Goal: Transaction & Acquisition: Obtain resource

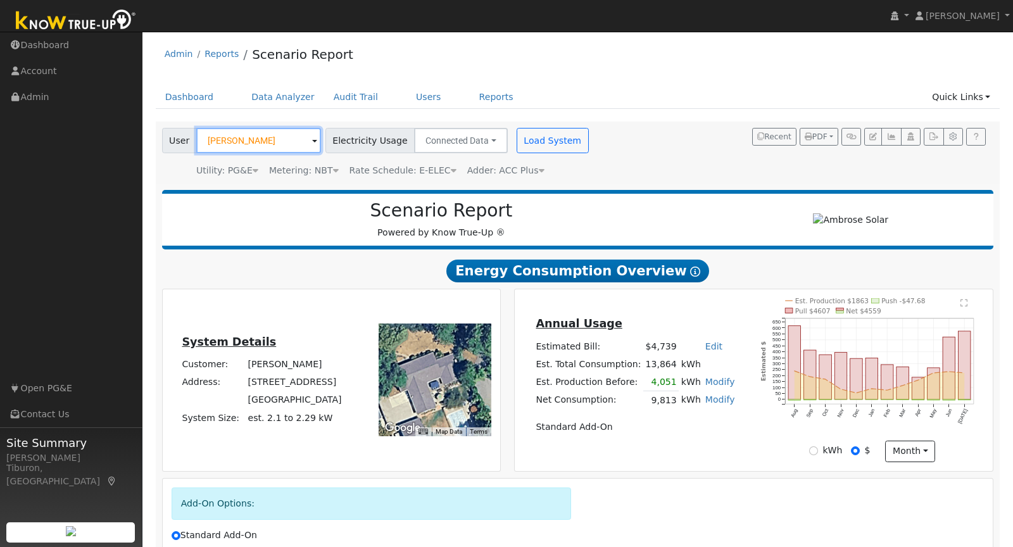
click at [249, 135] on input "Phil Salter" at bounding box center [258, 140] width 125 height 25
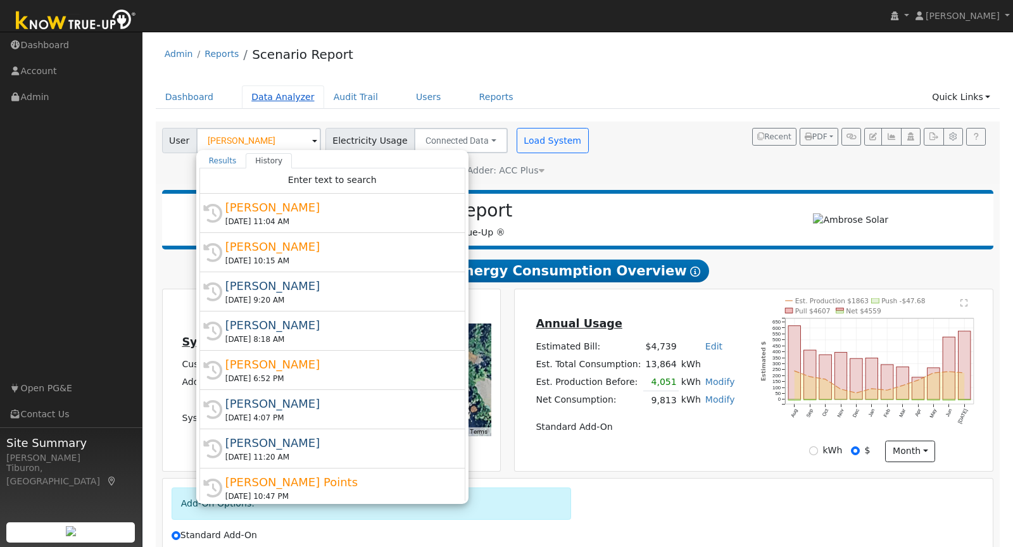
click at [265, 94] on link "Data Analyzer" at bounding box center [283, 96] width 82 height 23
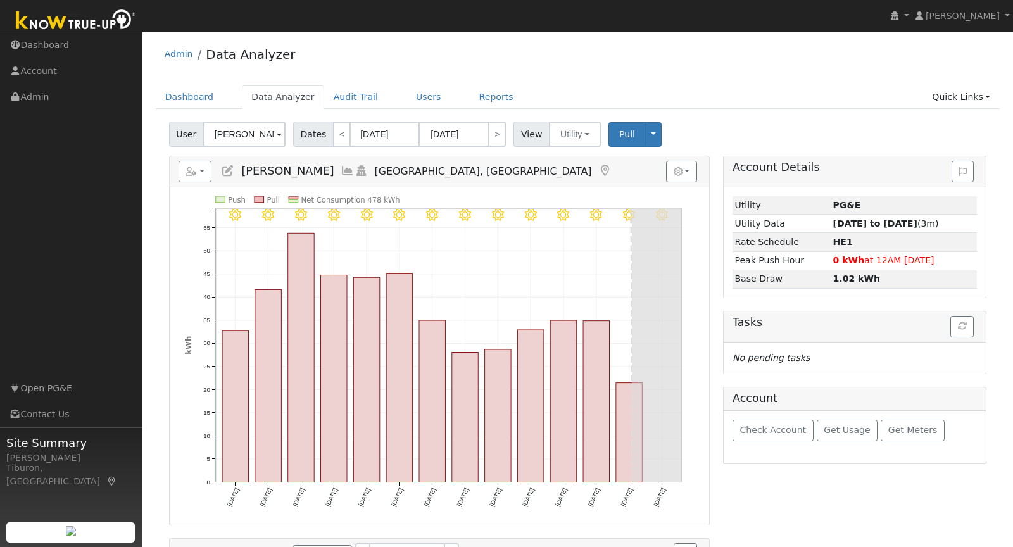
click at [175, 175] on div "Reports Scenario Health Check Energy Audit Account Timeline User Audit Trail In…" at bounding box center [439, 171] width 539 height 31
click at [192, 173] on icon "button" at bounding box center [190, 171] width 11 height 9
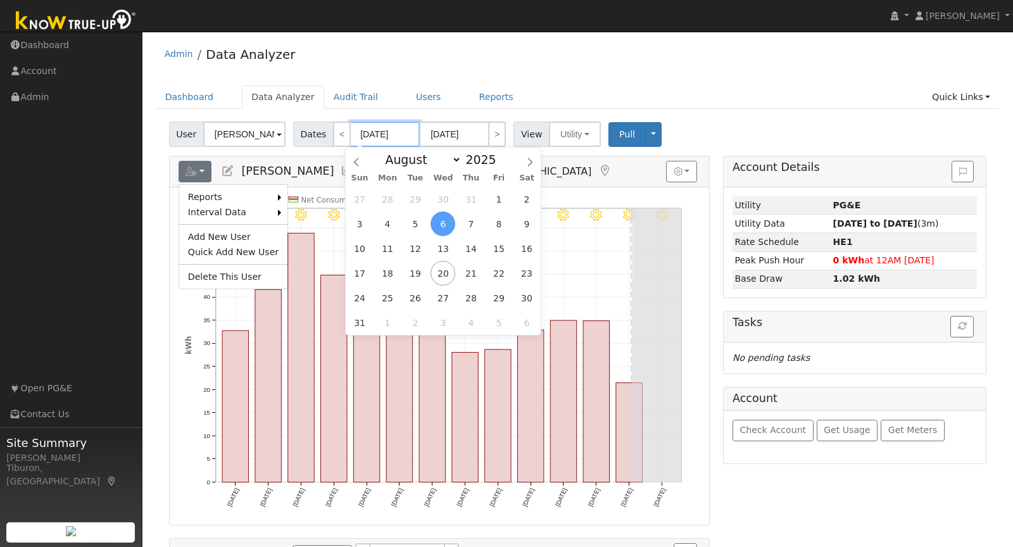
click at [380, 128] on input "[DATE]" at bounding box center [385, 134] width 70 height 25
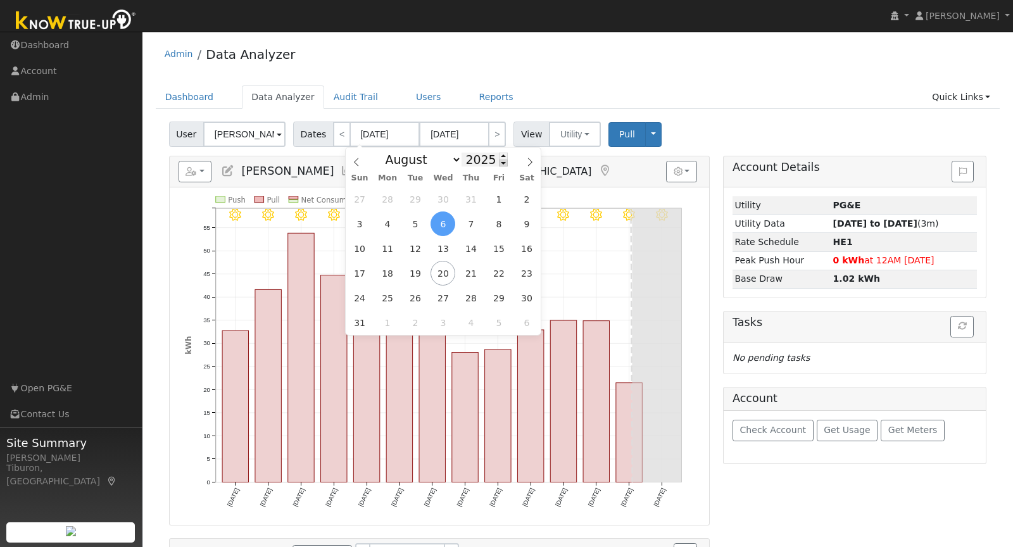
click at [500, 161] on span at bounding box center [503, 163] width 9 height 7
type input "2024"
click at [473, 199] on span "1" at bounding box center [470, 199] width 25 height 25
type input "[DATE]"
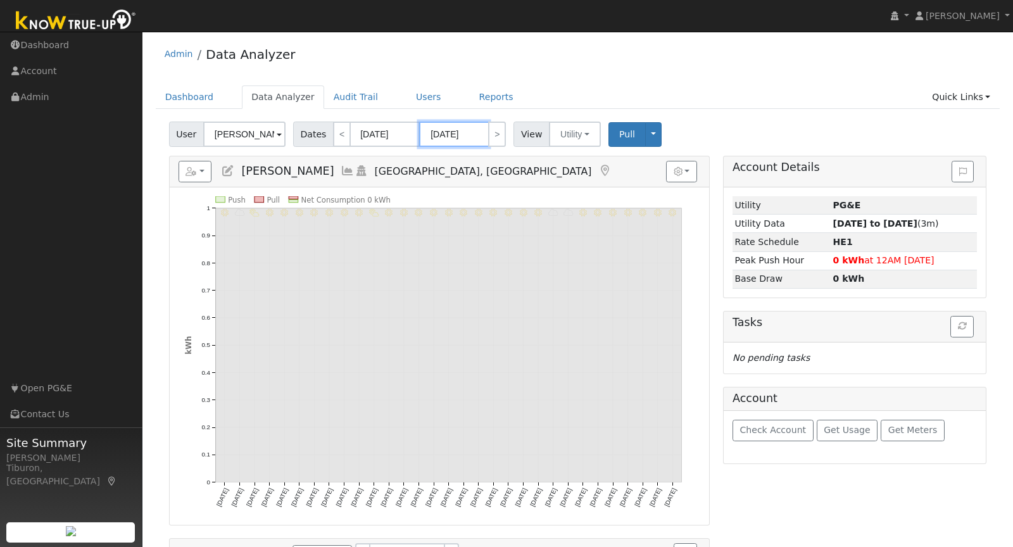
click at [462, 137] on input "[DATE]" at bounding box center [454, 134] width 70 height 25
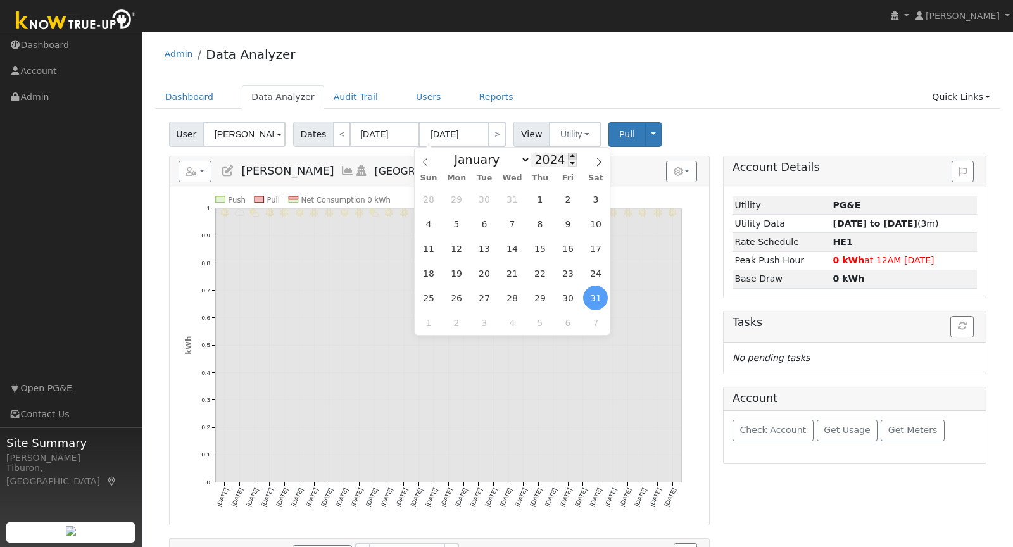
click at [568, 154] on span at bounding box center [572, 156] width 9 height 7
type input "2025"
click at [541, 196] on span "31" at bounding box center [539, 199] width 25 height 25
type input "[DATE]"
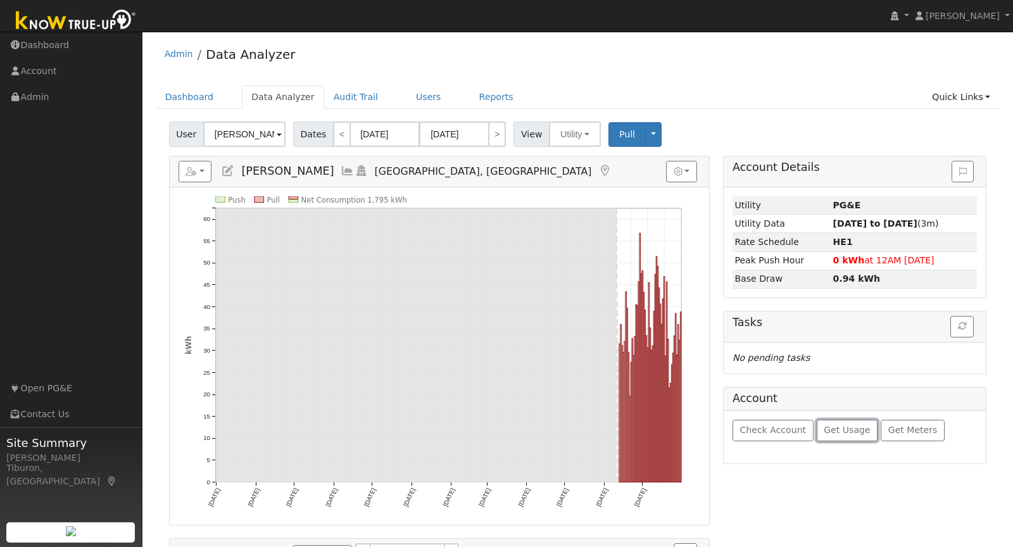
click at [841, 427] on span "Get Usage" at bounding box center [846, 430] width 46 height 10
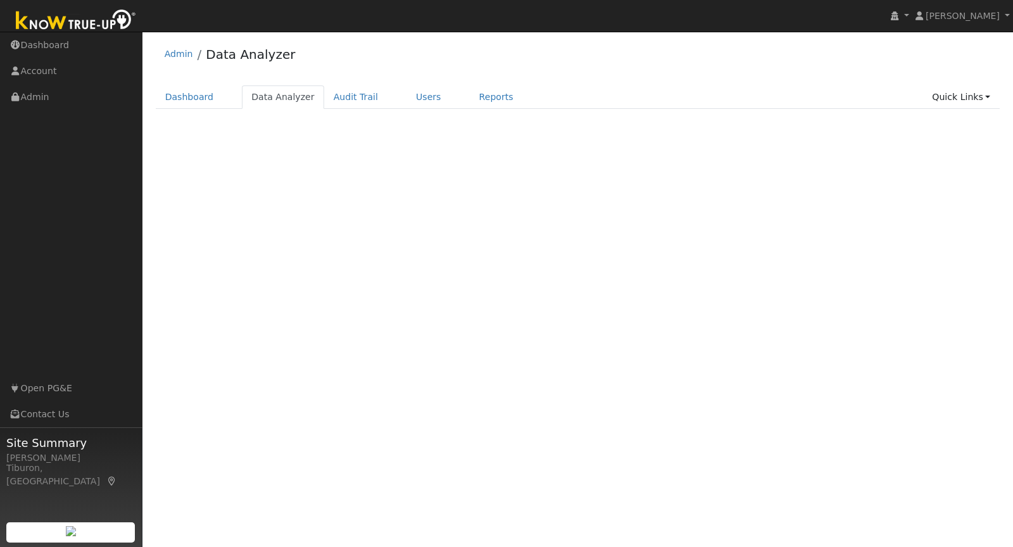
select select "7"
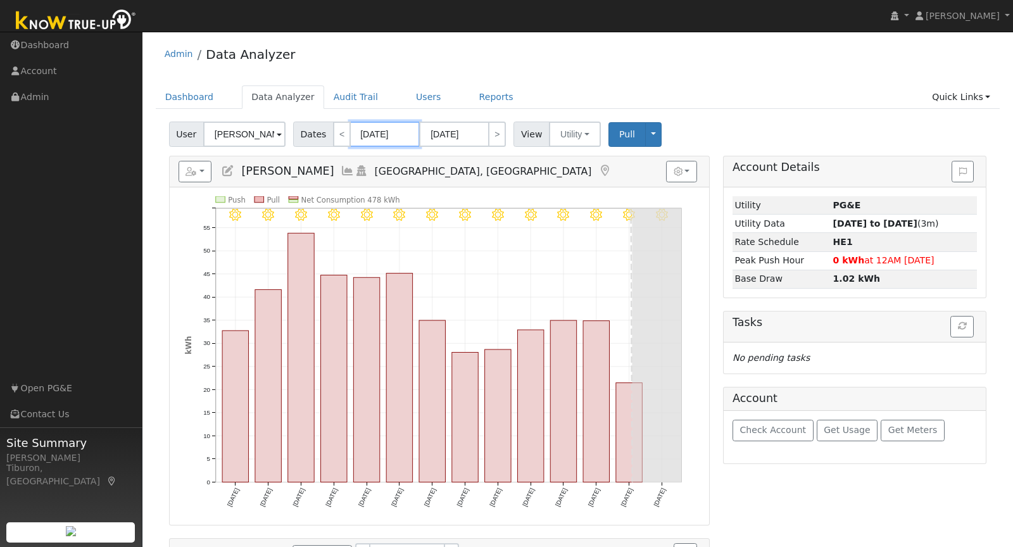
click at [383, 131] on input "[DATE]" at bounding box center [385, 134] width 70 height 25
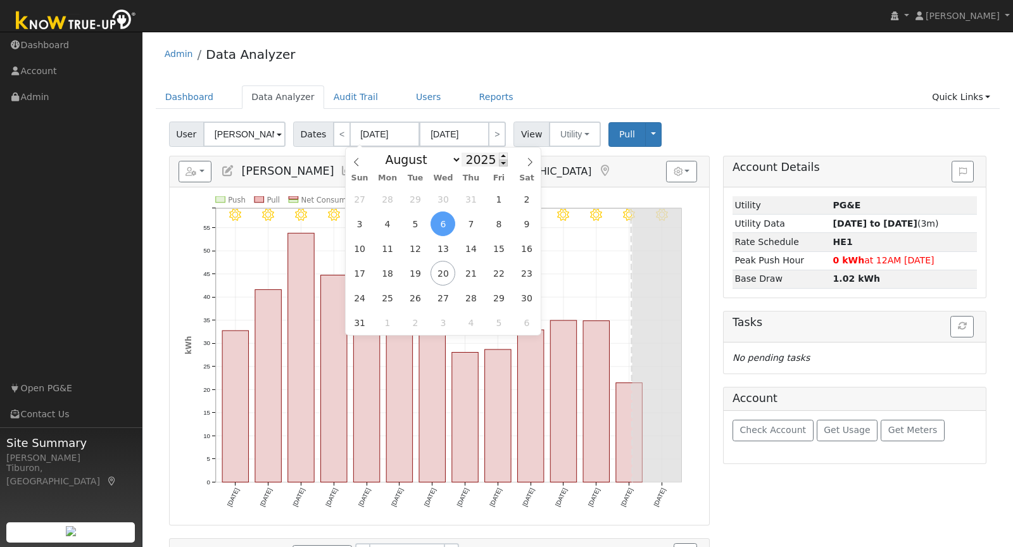
click at [500, 164] on span at bounding box center [503, 163] width 9 height 7
type input "2024"
click at [470, 195] on span "1" at bounding box center [470, 199] width 25 height 25
type input "[DATE]"
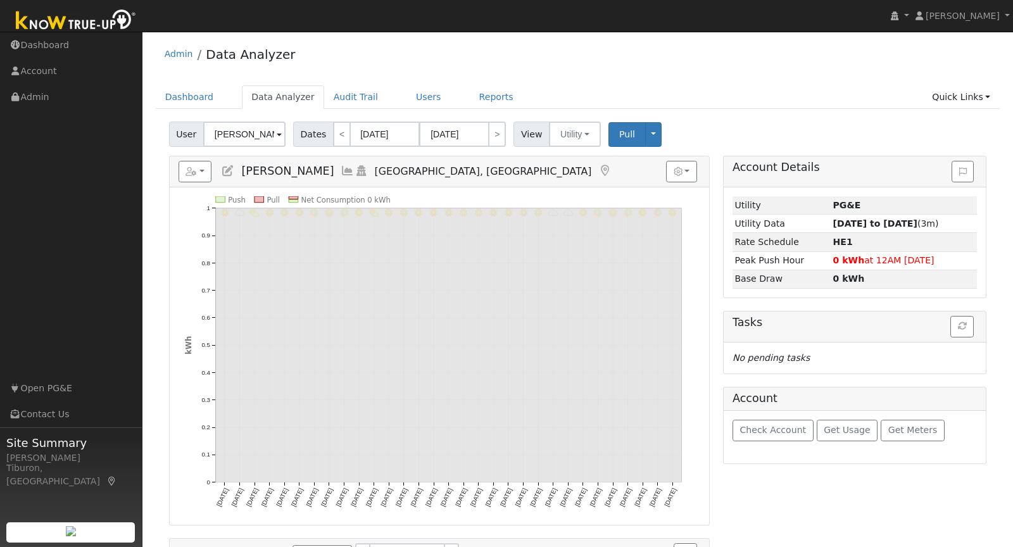
click at [740, 508] on div "Account Details Issue History Date By Flag Comment Type No Issue History Loadin…" at bounding box center [854, 525] width 277 height 739
click at [194, 172] on icon "button" at bounding box center [190, 171] width 11 height 9
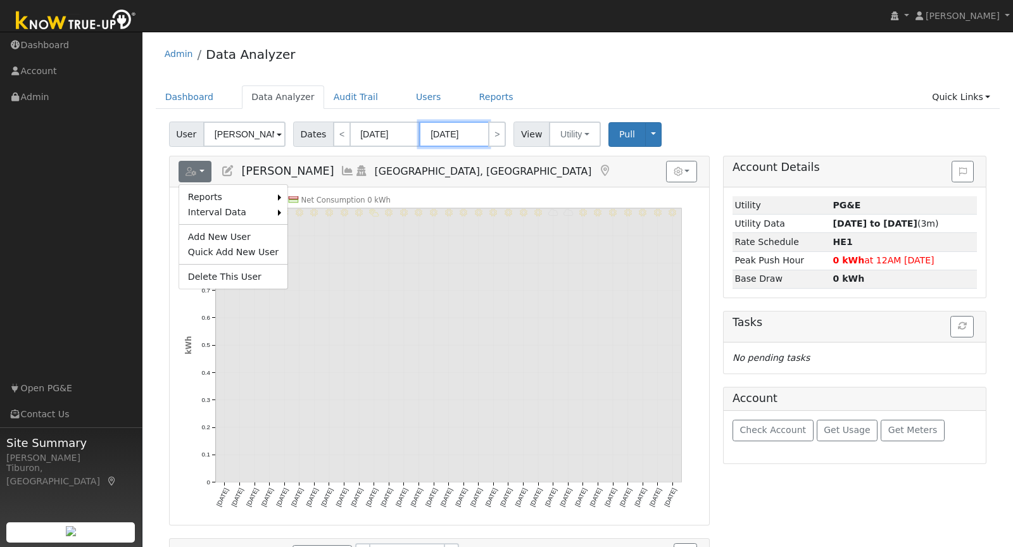
click at [457, 135] on input "[DATE]" at bounding box center [454, 134] width 70 height 25
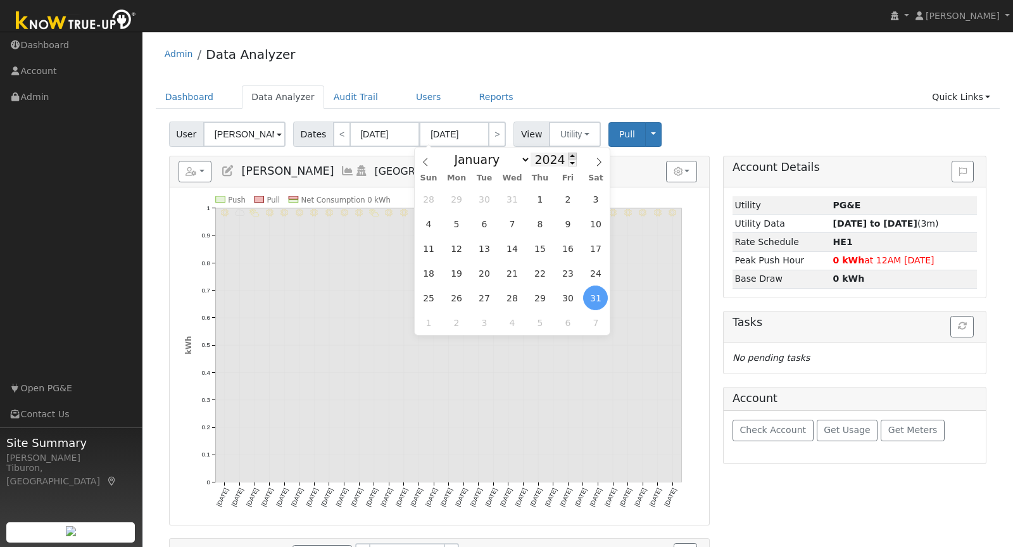
click at [571, 154] on span at bounding box center [572, 156] width 9 height 7
type input "2025"
click at [536, 198] on span "31" at bounding box center [539, 199] width 25 height 25
type input "[DATE]"
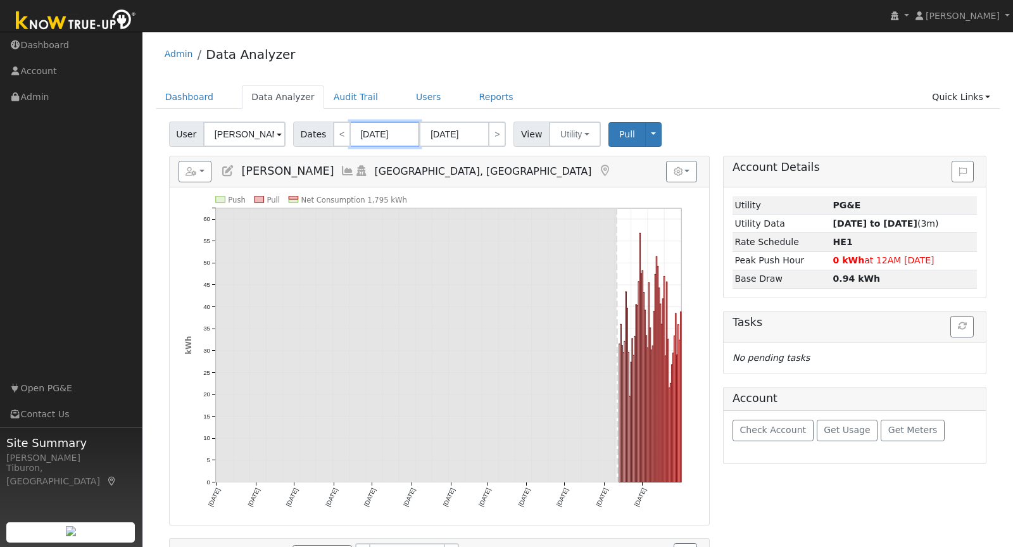
click at [388, 132] on input "[DATE]" at bounding box center [385, 134] width 70 height 25
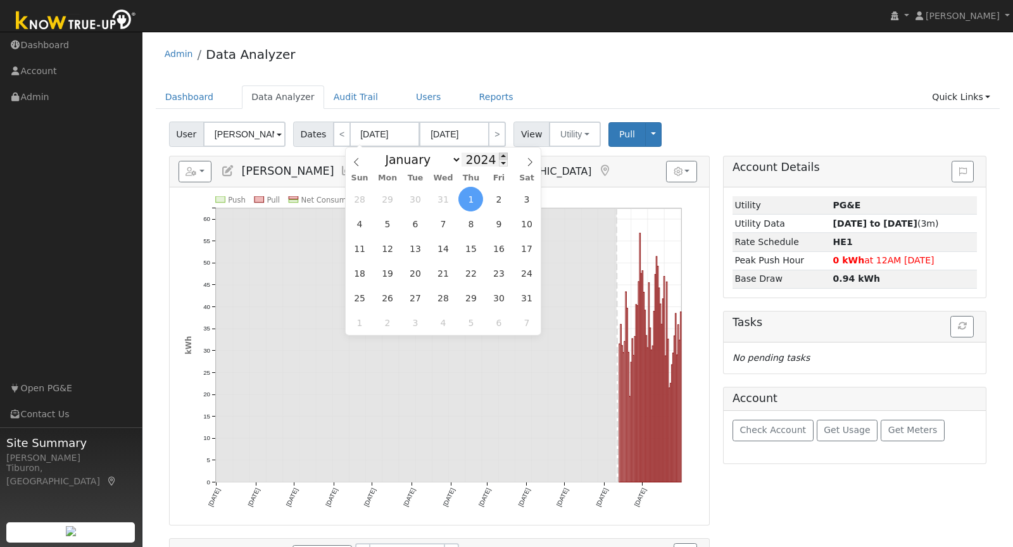
click at [502, 155] on span at bounding box center [503, 156] width 9 height 7
type input "2025"
click at [405, 155] on select "January February March April May June July August September October November De…" at bounding box center [420, 159] width 83 height 15
select select "5"
click at [361, 197] on span "1" at bounding box center [359, 199] width 25 height 25
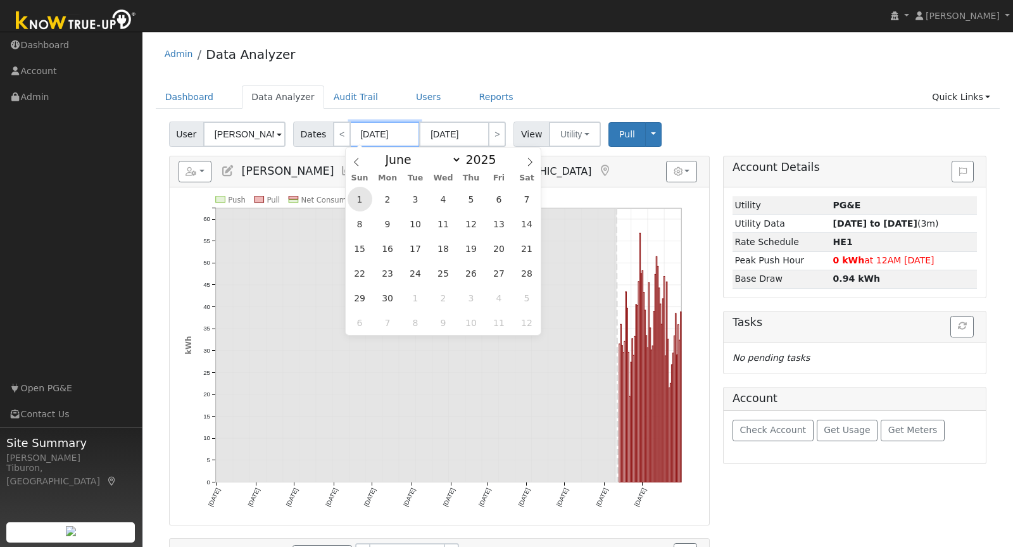
type input "06/01/2025"
type input "06/30/2025"
select select "5"
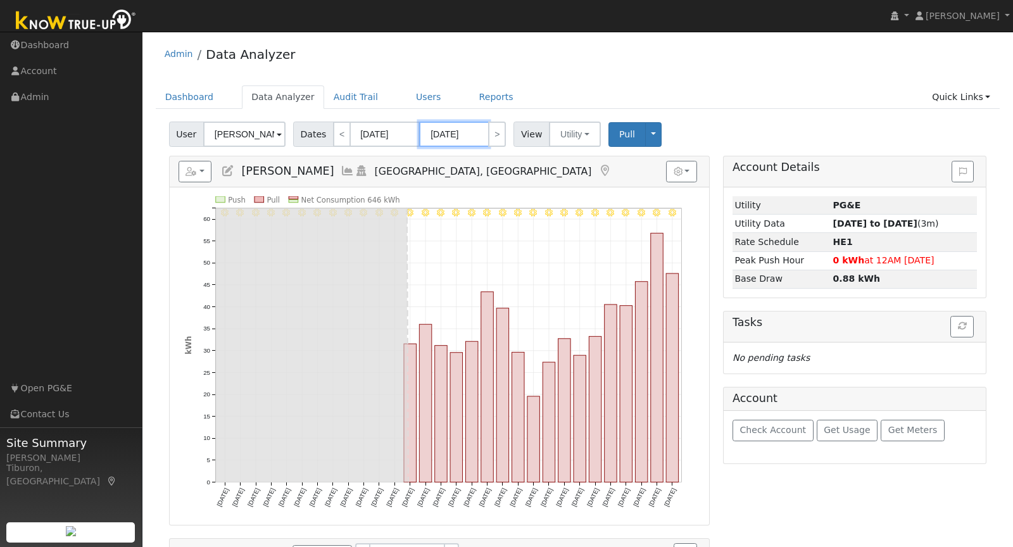
click at [462, 139] on input "06/30/2025" at bounding box center [454, 134] width 70 height 25
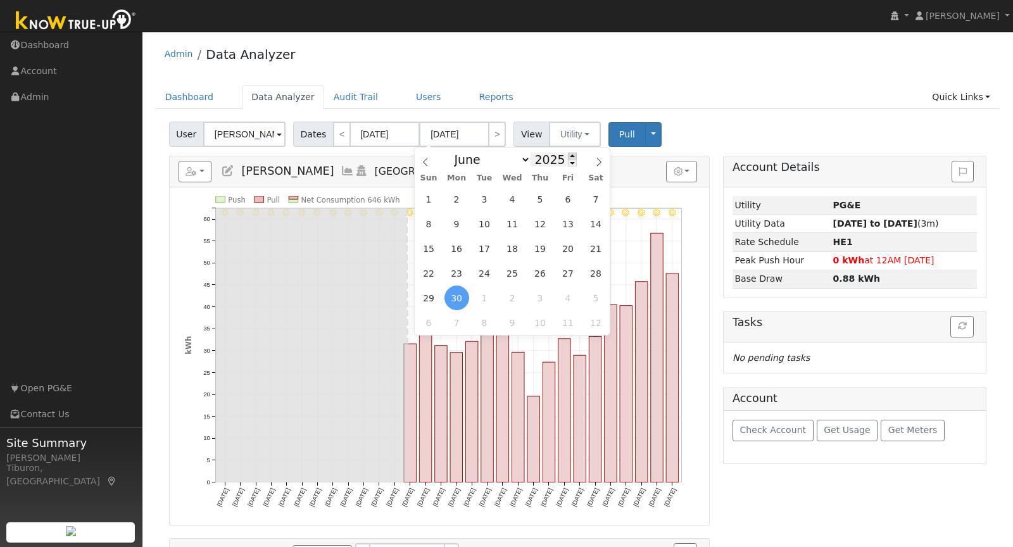
click at [570, 156] on span at bounding box center [572, 156] width 9 height 7
click at [570, 164] on span at bounding box center [572, 163] width 9 height 7
type input "2025"
click at [499, 163] on select "January February March April May June July August September October November De…" at bounding box center [489, 159] width 83 height 15
select select "7"
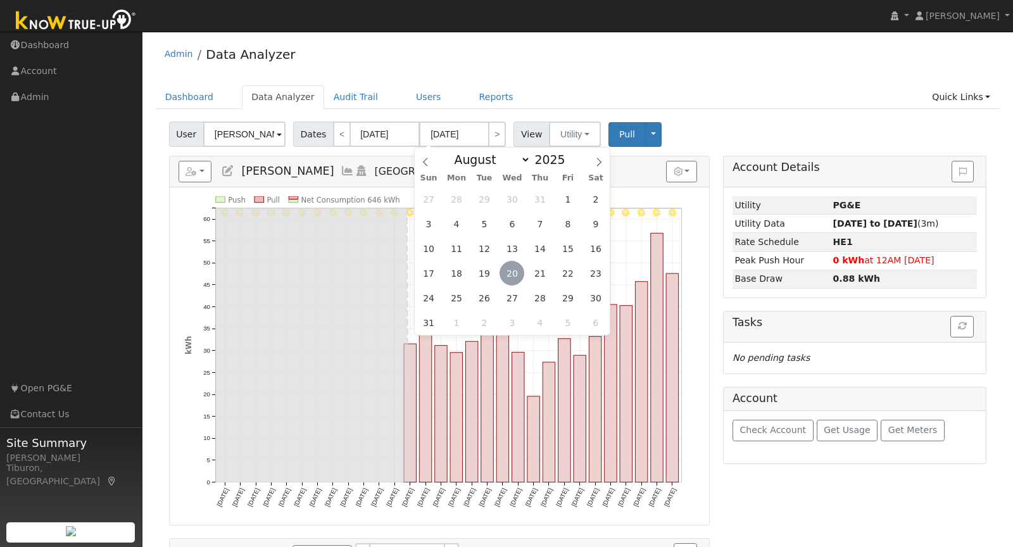
click at [508, 274] on span "20" at bounding box center [511, 273] width 25 height 25
type input "[DATE]"
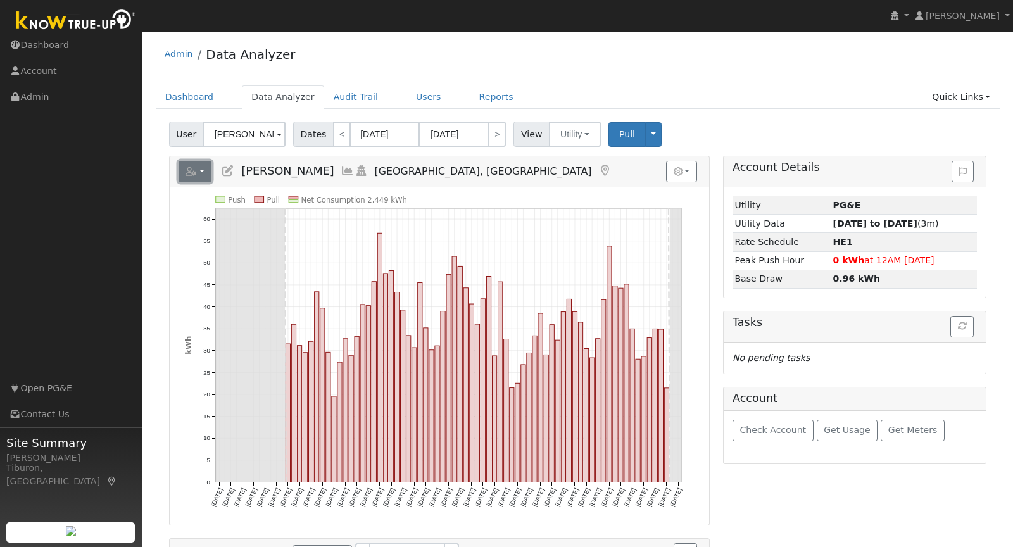
click at [199, 165] on button "button" at bounding box center [195, 172] width 34 height 22
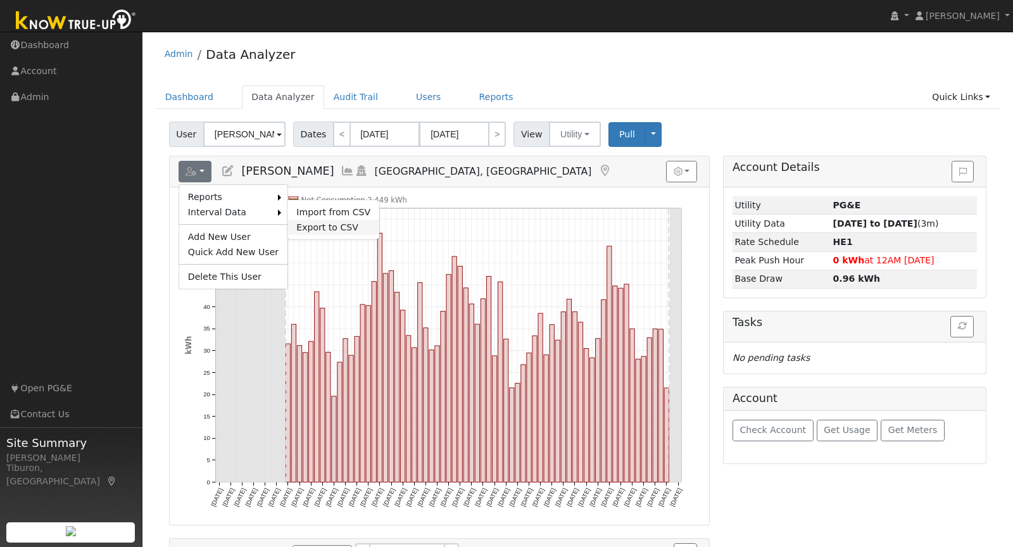
click at [306, 225] on link "Export to CSV" at bounding box center [333, 227] width 92 height 15
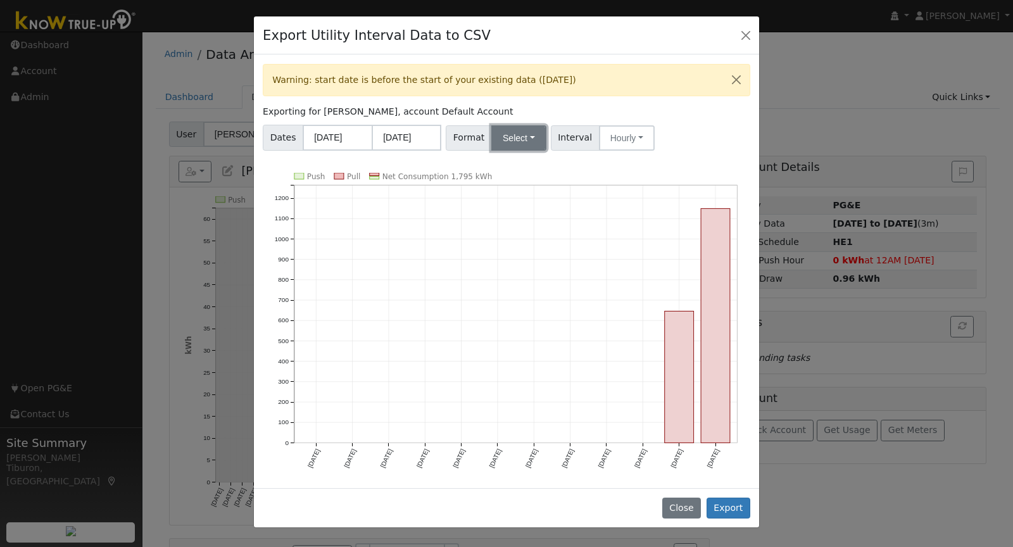
click at [508, 139] on button "Select" at bounding box center [518, 137] width 55 height 25
click at [518, 244] on link "Aurora" at bounding box center [534, 246] width 91 height 18
click at [730, 514] on button "Export" at bounding box center [728, 509] width 44 height 22
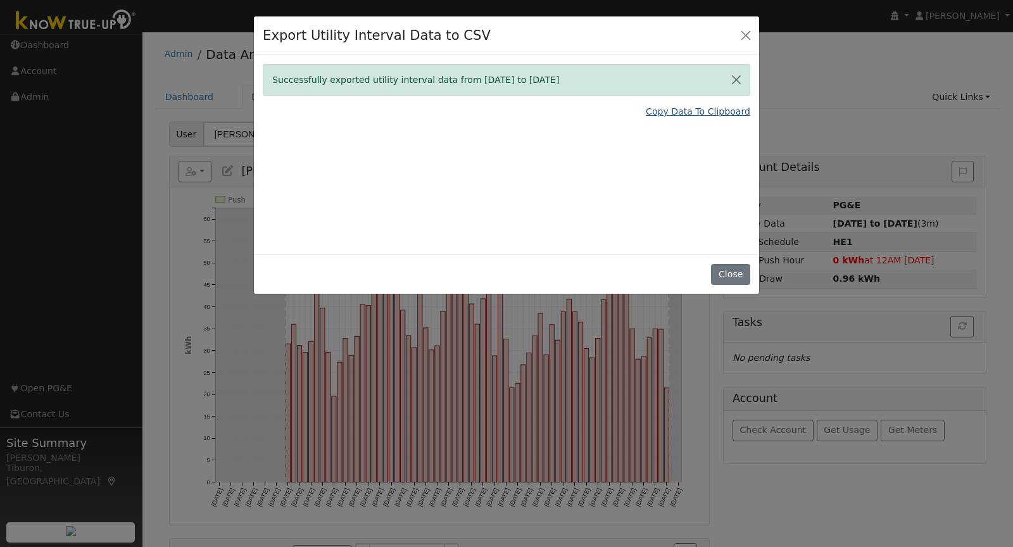
click at [692, 110] on link "Copy Data To Clipboard" at bounding box center [698, 111] width 104 height 13
click at [662, 111] on link "Copy Data To Clipboard" at bounding box center [698, 111] width 104 height 13
click at [724, 272] on button "Close" at bounding box center [730, 275] width 39 height 22
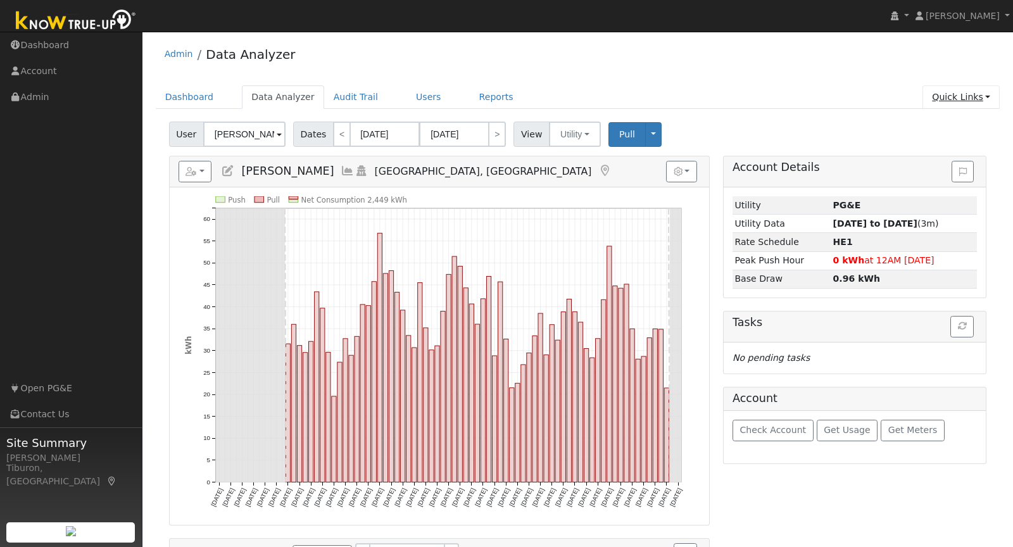
drag, startPoint x: 967, startPoint y: 97, endPoint x: 971, endPoint y: 103, distance: 6.7
click at [967, 98] on link "Quick Links" at bounding box center [960, 96] width 77 height 23
click at [958, 164] on link "Run a Scenario Report" at bounding box center [935, 169] width 128 height 18
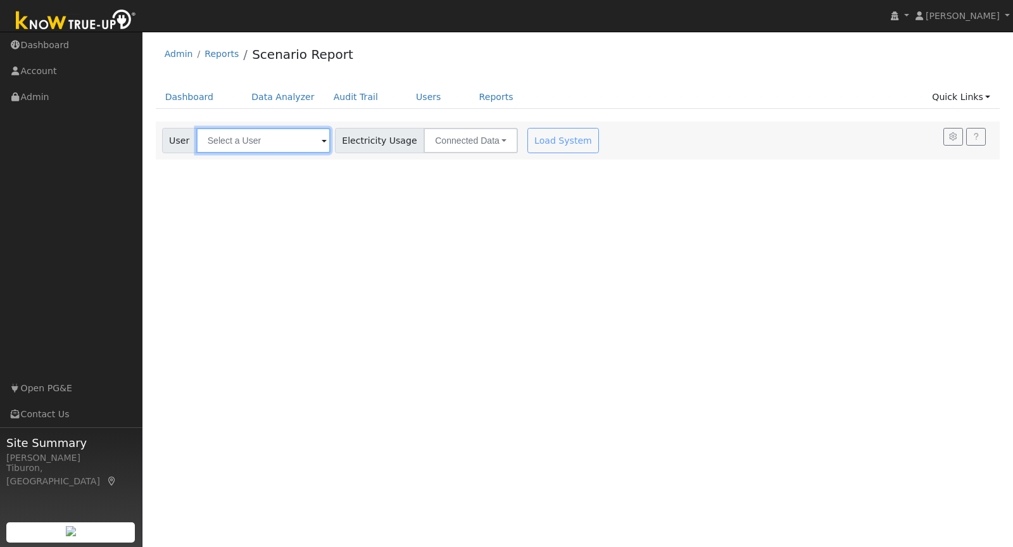
click at [238, 141] on input "text" at bounding box center [263, 140] width 134 height 25
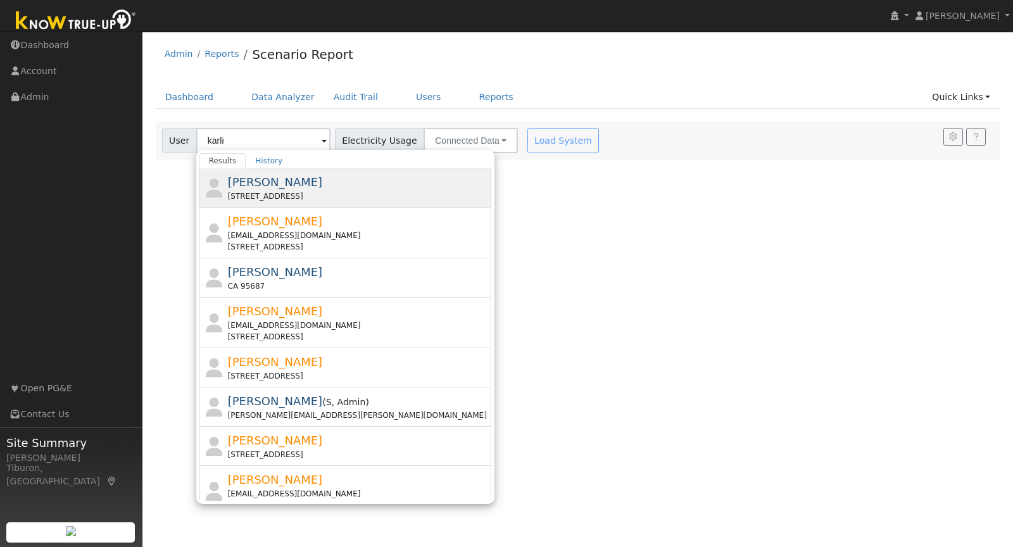
click at [257, 191] on div "[STREET_ADDRESS]" at bounding box center [358, 196] width 261 height 11
type input "[PERSON_NAME]"
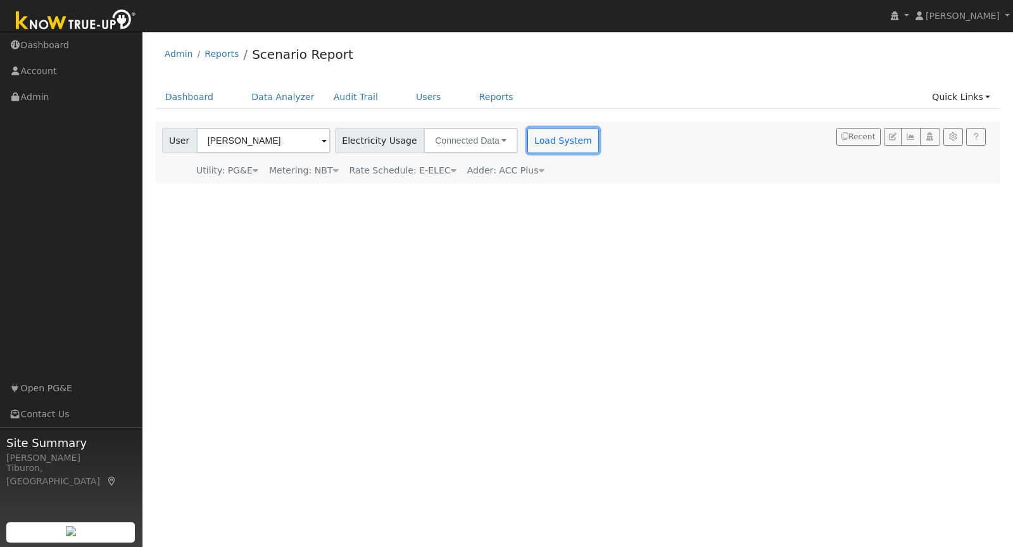
click at [542, 142] on button "Load System" at bounding box center [563, 140] width 72 height 25
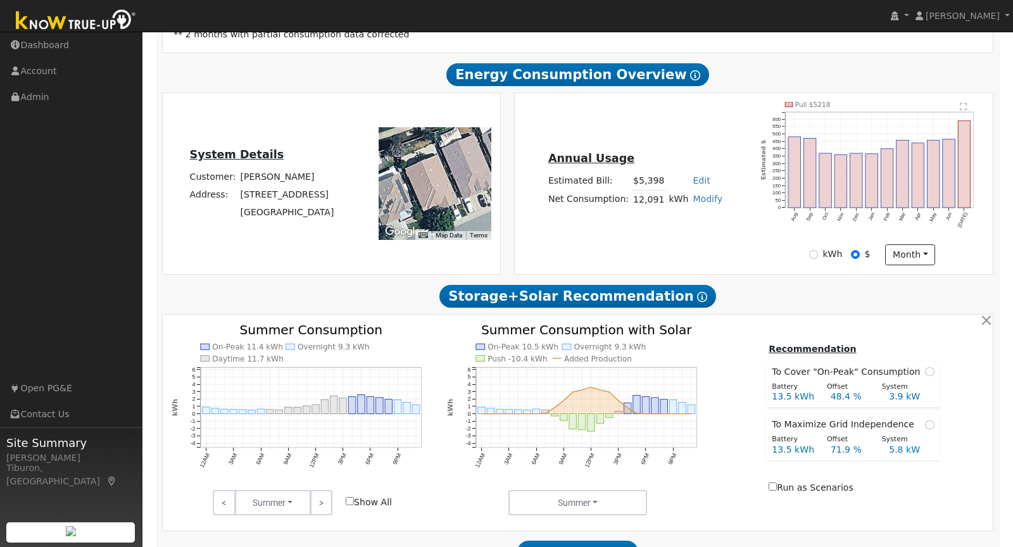
scroll to position [273, 0]
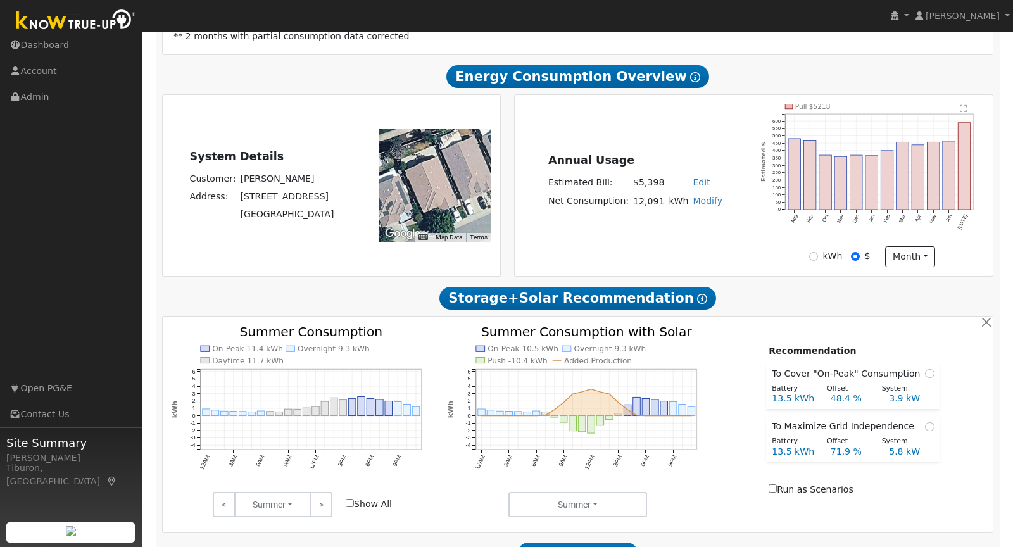
click at [704, 196] on link "Modify" at bounding box center [707, 201] width 30 height 10
click at [739, 231] on div "Annual Usage Estimated Bill: $5,398 Edit Estimated Bill $ Annual Net Consumptio…" at bounding box center [754, 186] width 474 height 164
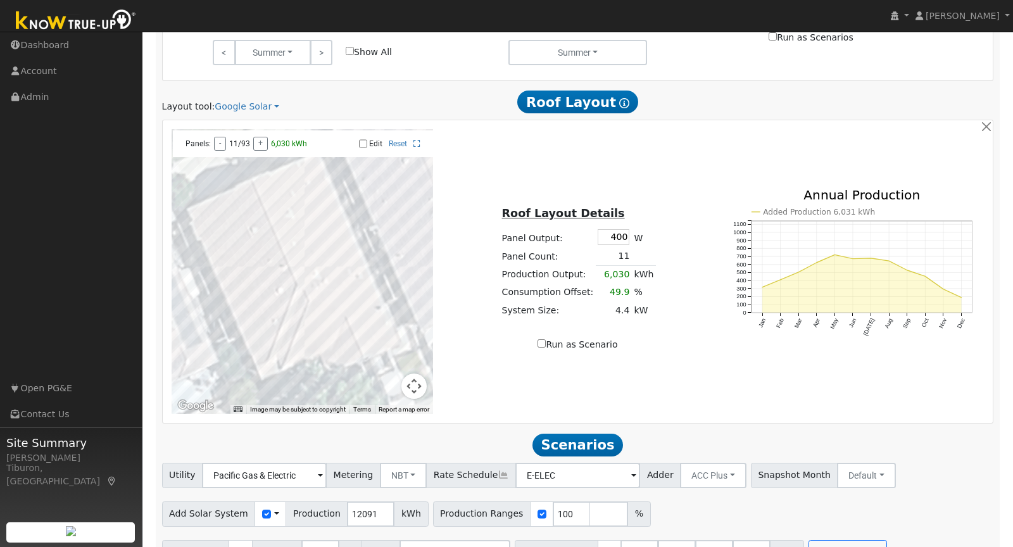
scroll to position [754, 0]
